Goal: Information Seeking & Learning: Learn about a topic

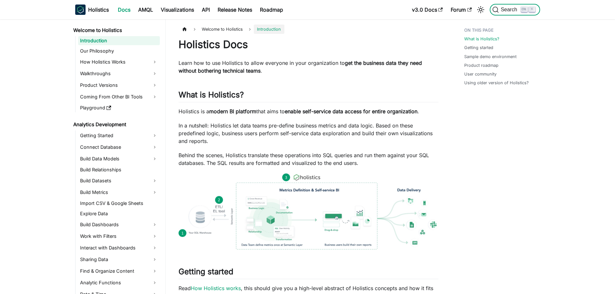
click at [500, 7] on span "Search" at bounding box center [510, 10] width 22 height 6
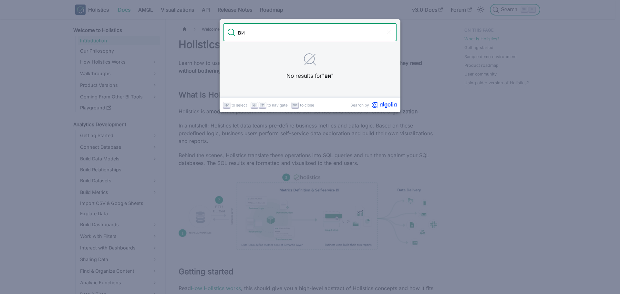
type input "в"
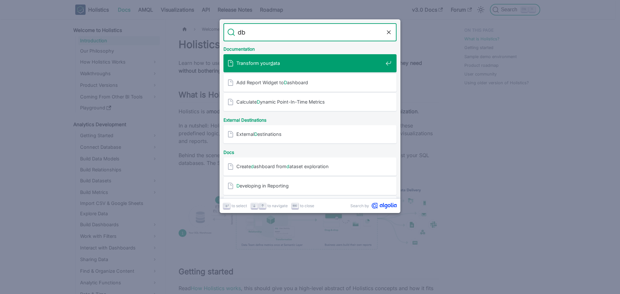
type input "dbt"
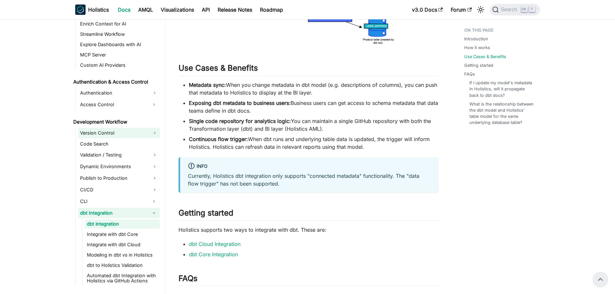
scroll to position [407, 0]
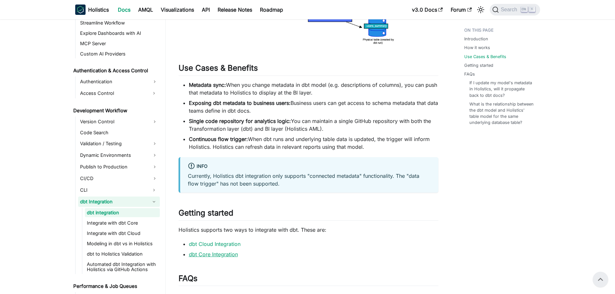
click at [204, 256] on link "dbt Core Integration" at bounding box center [213, 254] width 49 height 6
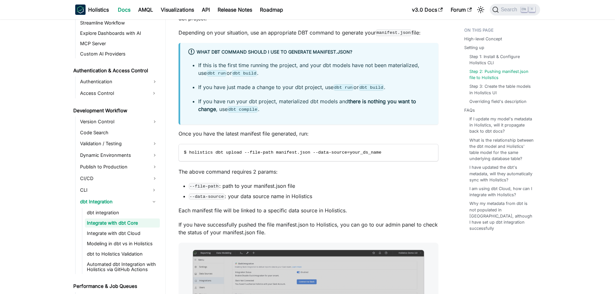
scroll to position [484, 0]
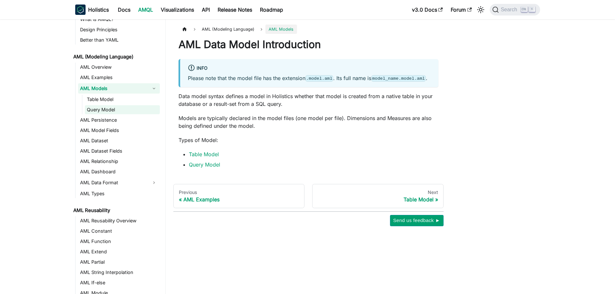
scroll to position [32, 0]
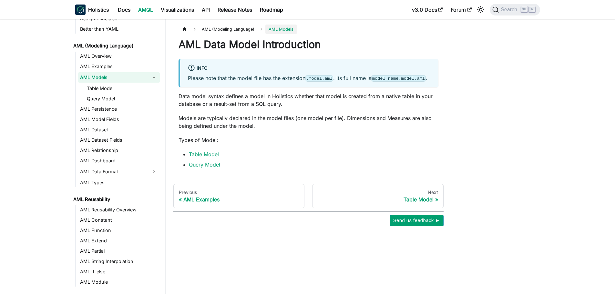
click at [141, 79] on link "AML Models" at bounding box center [113, 77] width 70 height 10
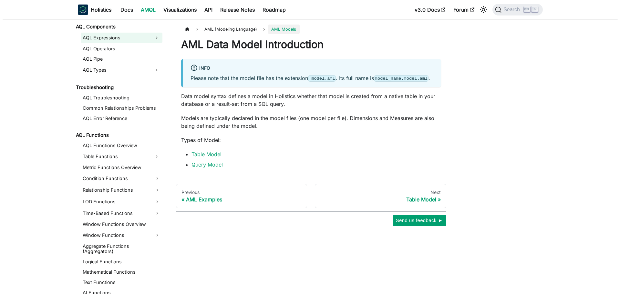
scroll to position [388, 0]
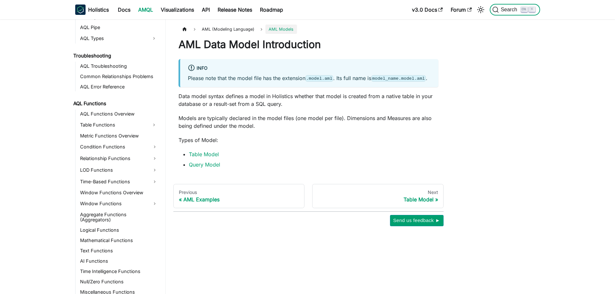
click at [512, 14] on button "Search K" at bounding box center [515, 10] width 50 height 12
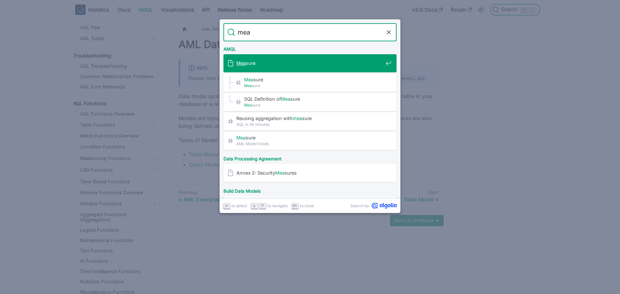
type input "meas"
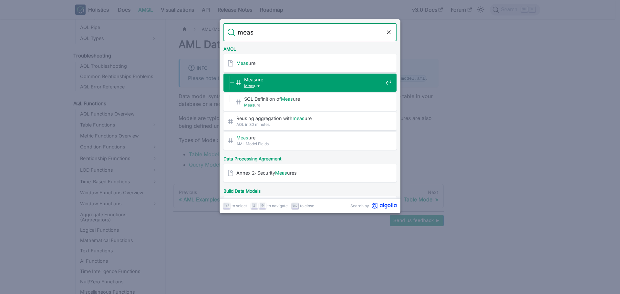
click at [306, 85] on span "[PERSON_NAME]" at bounding box center [313, 86] width 139 height 6
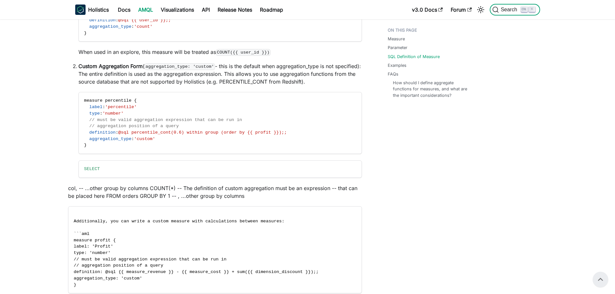
scroll to position [110, 0]
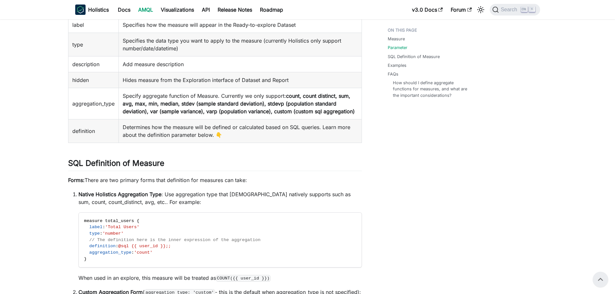
click at [146, 11] on link "AMQL" at bounding box center [145, 10] width 23 height 10
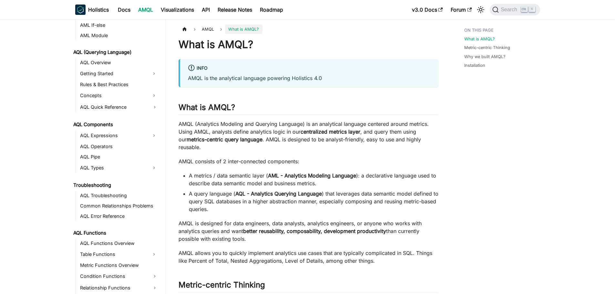
scroll to position [291, 0]
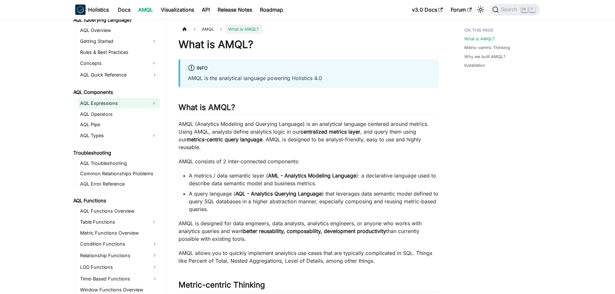
click at [134, 105] on link "AQL Expressions" at bounding box center [113, 103] width 70 height 10
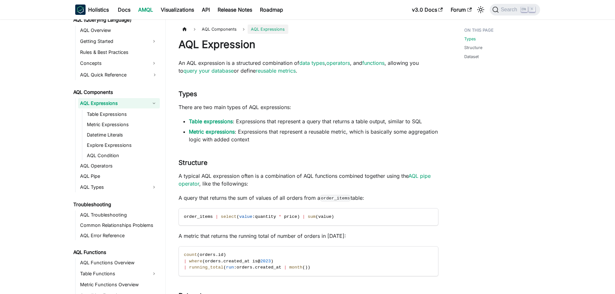
click at [134, 105] on link "AQL Expressions" at bounding box center [113, 103] width 70 height 10
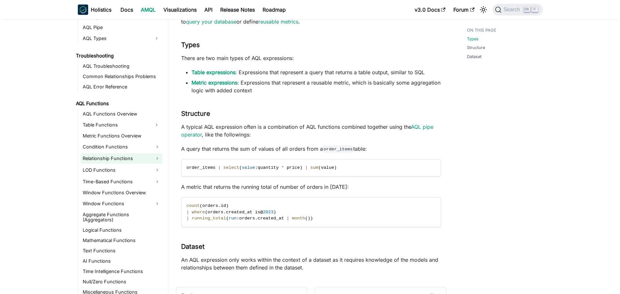
scroll to position [65, 0]
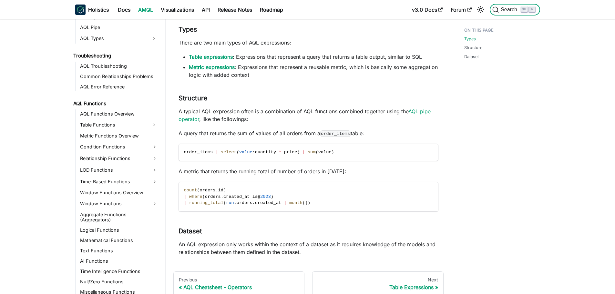
click at [505, 13] on button "Search K" at bounding box center [515, 10] width 50 height 12
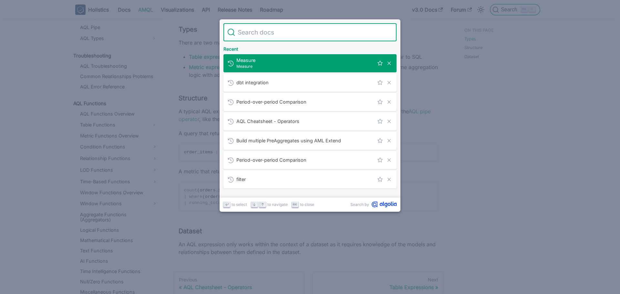
type input "x"
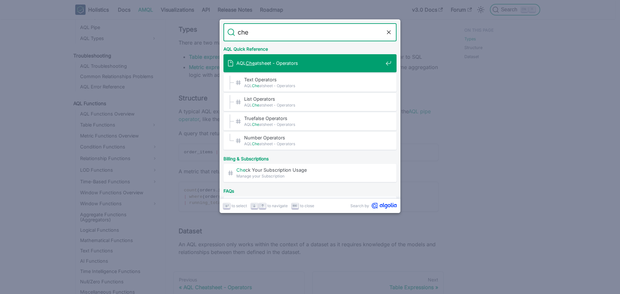
type input "chea"
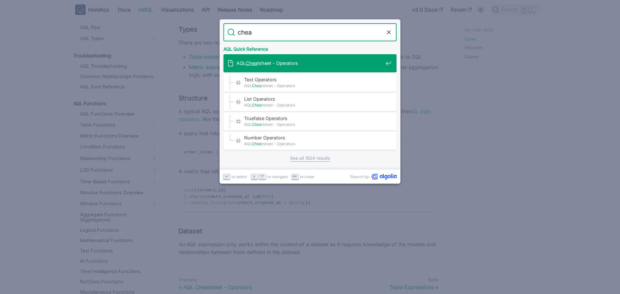
click at [323, 65] on span "AQL Chea tsheet - Operators" at bounding box center [309, 63] width 147 height 6
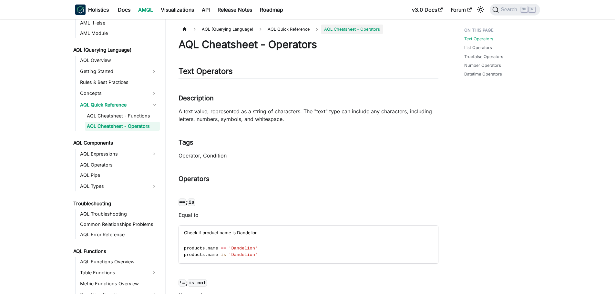
scroll to position [244, 0]
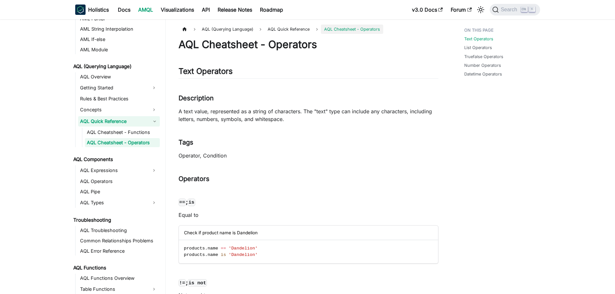
click at [134, 130] on link "AQL Cheatsheet - Functions" at bounding box center [122, 132] width 75 height 9
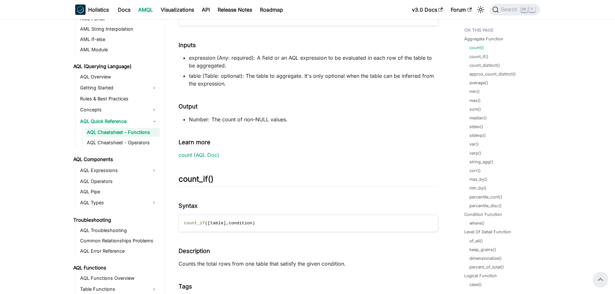
scroll to position [323, 0]
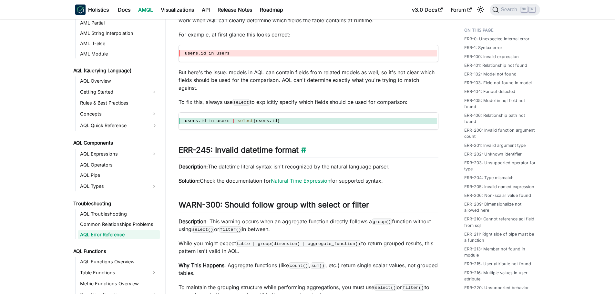
scroll to position [5781, 0]
